Goal: Task Accomplishment & Management: Use online tool/utility

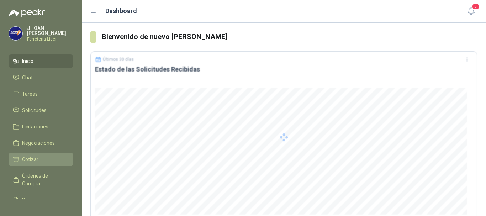
click at [37, 157] on span "Cotizar" at bounding box center [30, 159] width 16 height 8
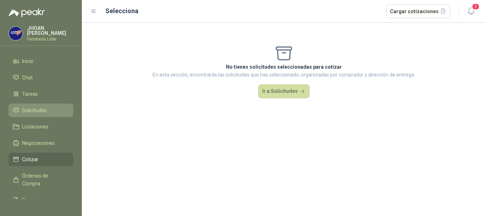
click at [45, 109] on span "Solicitudes" at bounding box center [34, 110] width 25 height 8
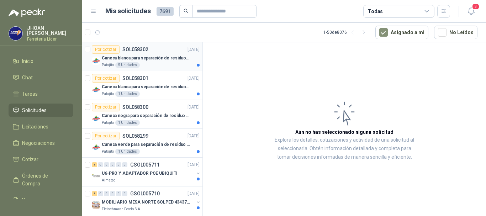
click at [166, 64] on div "Patojito 5 Unidades" at bounding box center [151, 65] width 98 height 6
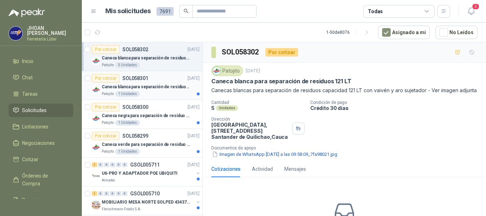
click at [164, 90] on p "Caneca blanca para separación de residuos 10 LT" at bounding box center [146, 87] width 89 height 7
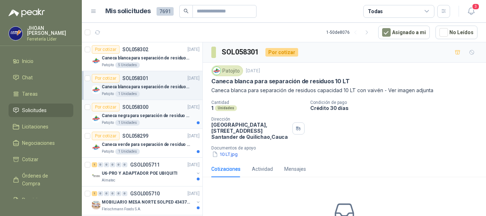
click at [150, 126] on article "Por cotizar SOL058300 [DATE] Caneca negra para separación de residuo 55 LT Pato…" at bounding box center [142, 114] width 121 height 29
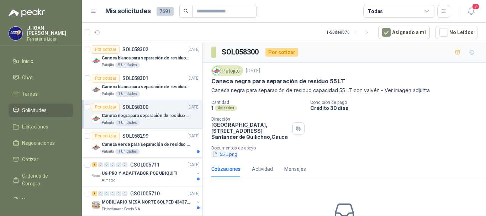
click at [221, 153] on button "55 L.png" at bounding box center [224, 153] width 27 height 7
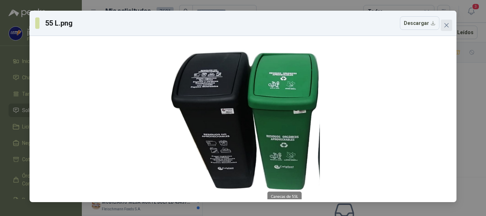
click at [447, 24] on icon "close" at bounding box center [446, 25] width 4 height 4
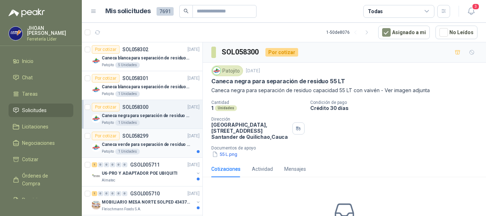
click at [159, 143] on p "Caneca verde para separación de residuo 55 LT" at bounding box center [146, 144] width 89 height 7
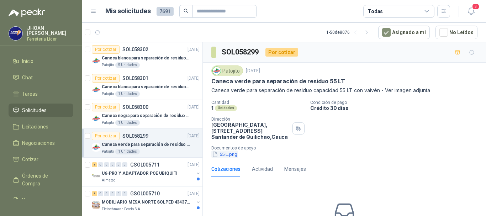
click at [230, 154] on button "55 L.png" at bounding box center [224, 153] width 27 height 7
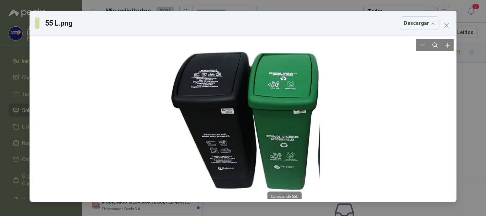
drag, startPoint x: 283, startPoint y: 127, endPoint x: 168, endPoint y: 65, distance: 131.3
click at [168, 65] on div at bounding box center [243, 119] width 154 height 160
